Goal: Information Seeking & Learning: Learn about a topic

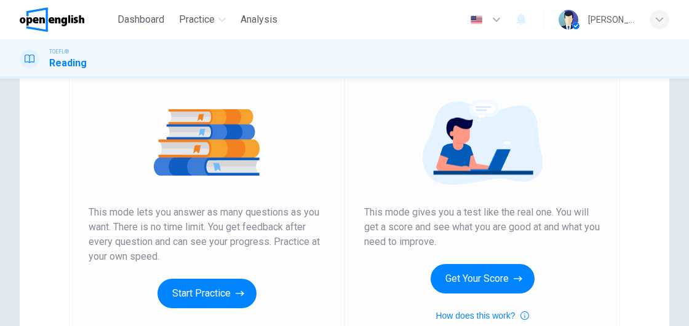
scroll to position [122, 0]
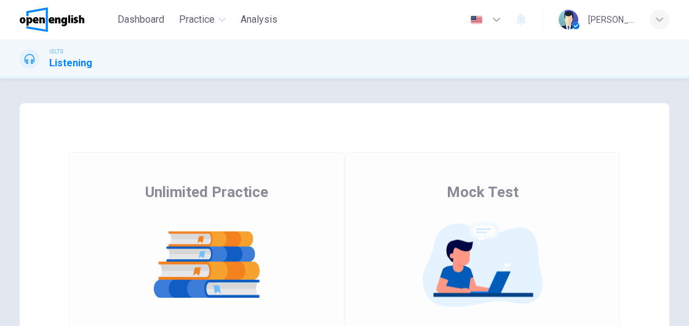
scroll to position [133, 0]
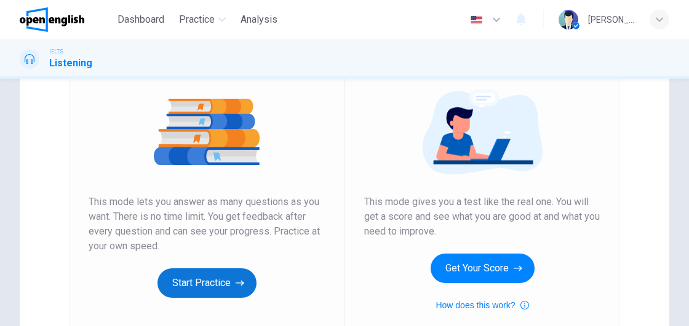
click at [211, 280] on button "Start Practice" at bounding box center [206, 284] width 99 height 30
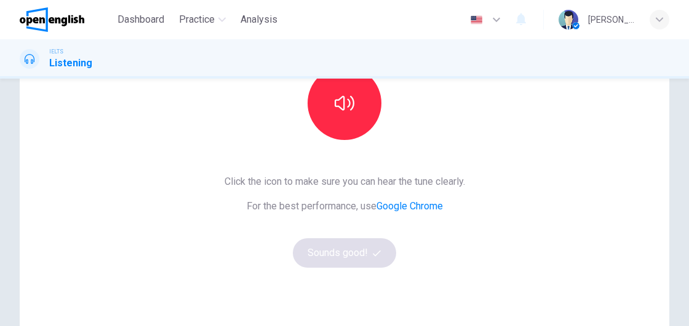
scroll to position [0, 0]
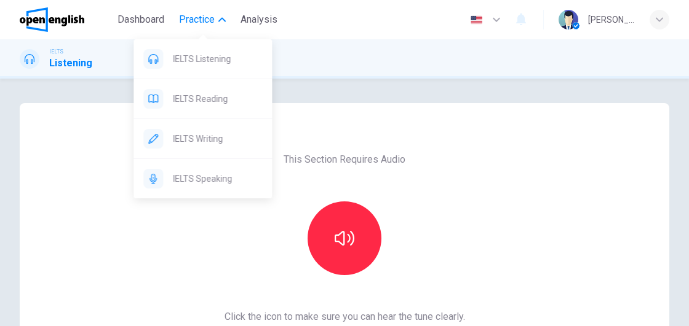
click at [203, 18] on span "Practice" at bounding box center [197, 19] width 36 height 15
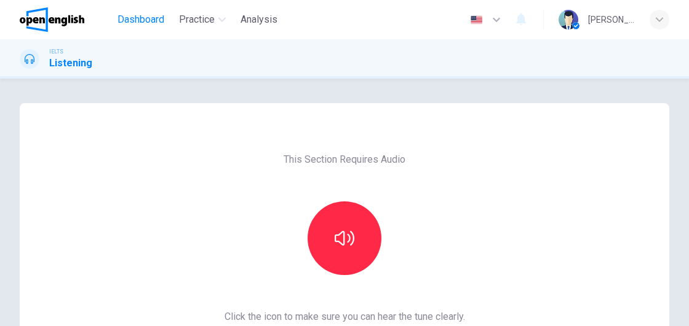
click at [149, 17] on span "Dashboard" at bounding box center [140, 19] width 47 height 15
